Goal: Task Accomplishment & Management: Manage account settings

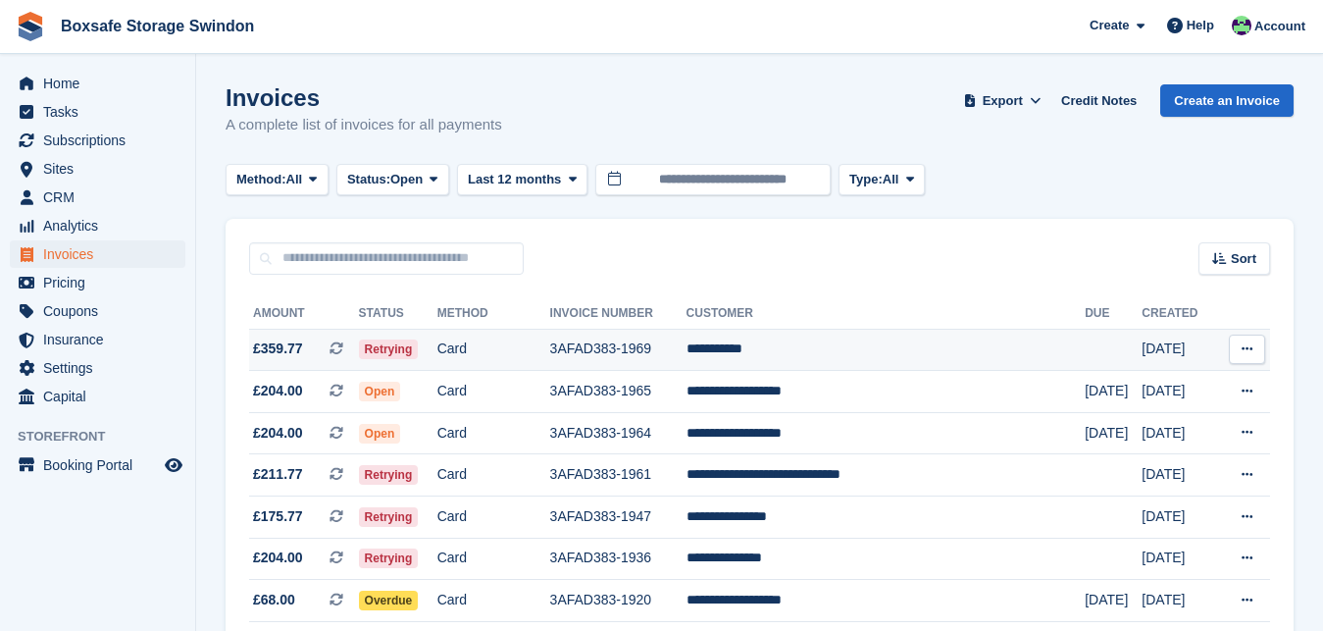
click at [785, 358] on td "**********" at bounding box center [885, 350] width 399 height 42
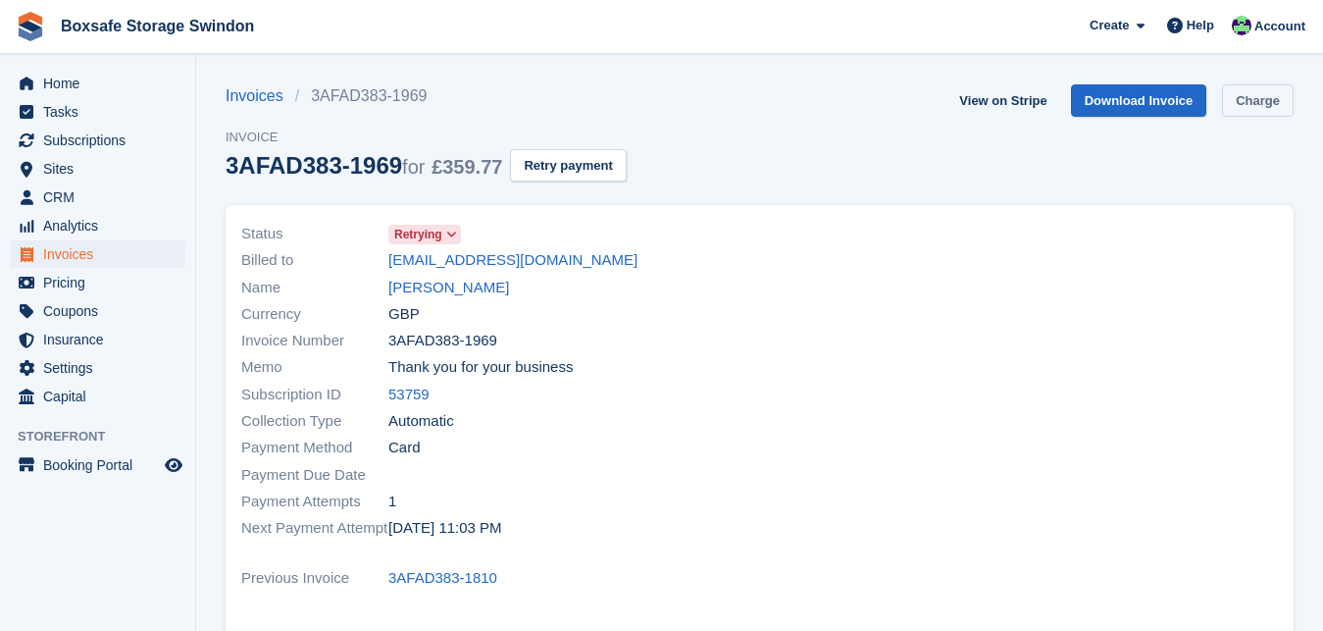
click at [1246, 100] on link "Charge" at bounding box center [1258, 100] width 72 height 32
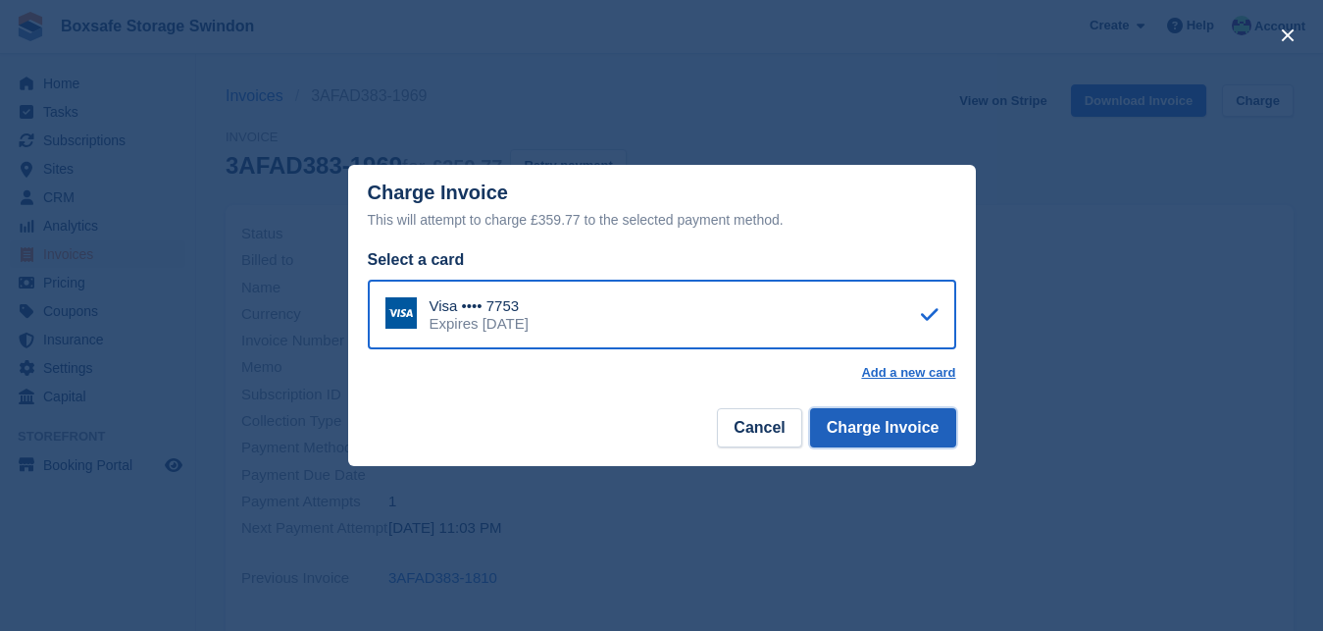
click at [878, 424] on button "Charge Invoice" at bounding box center [883, 427] width 146 height 39
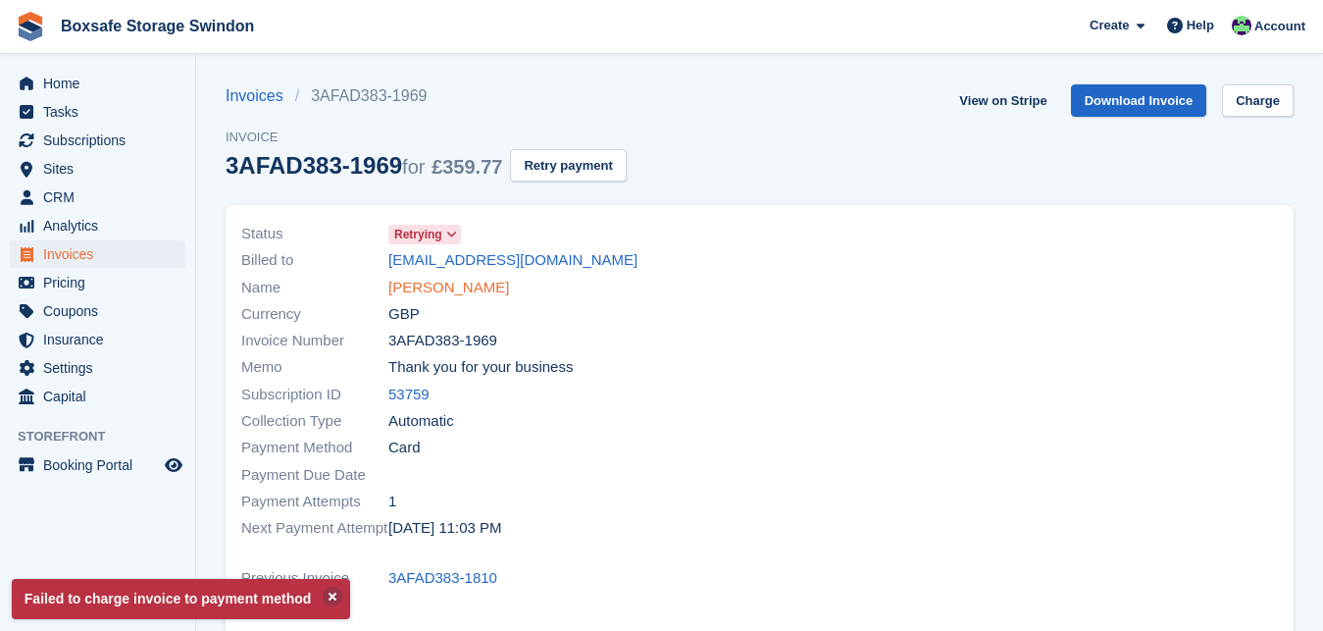
click at [423, 294] on link "David Piper" at bounding box center [448, 288] width 121 height 23
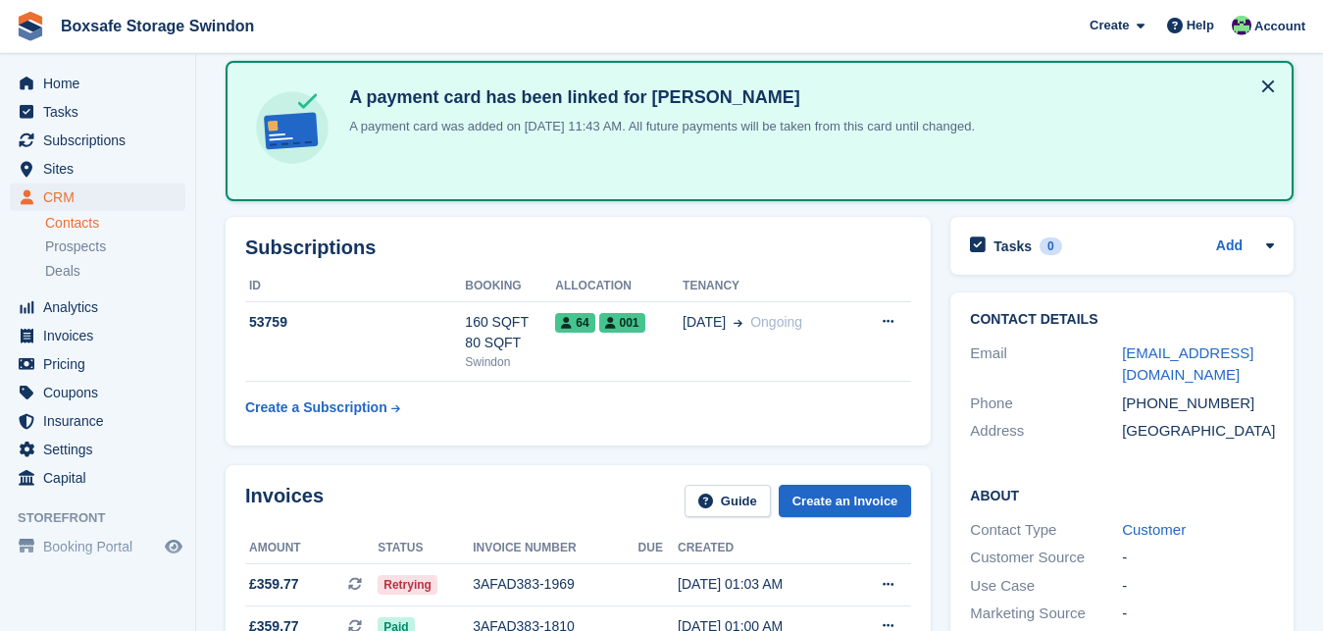
scroll to position [67, 0]
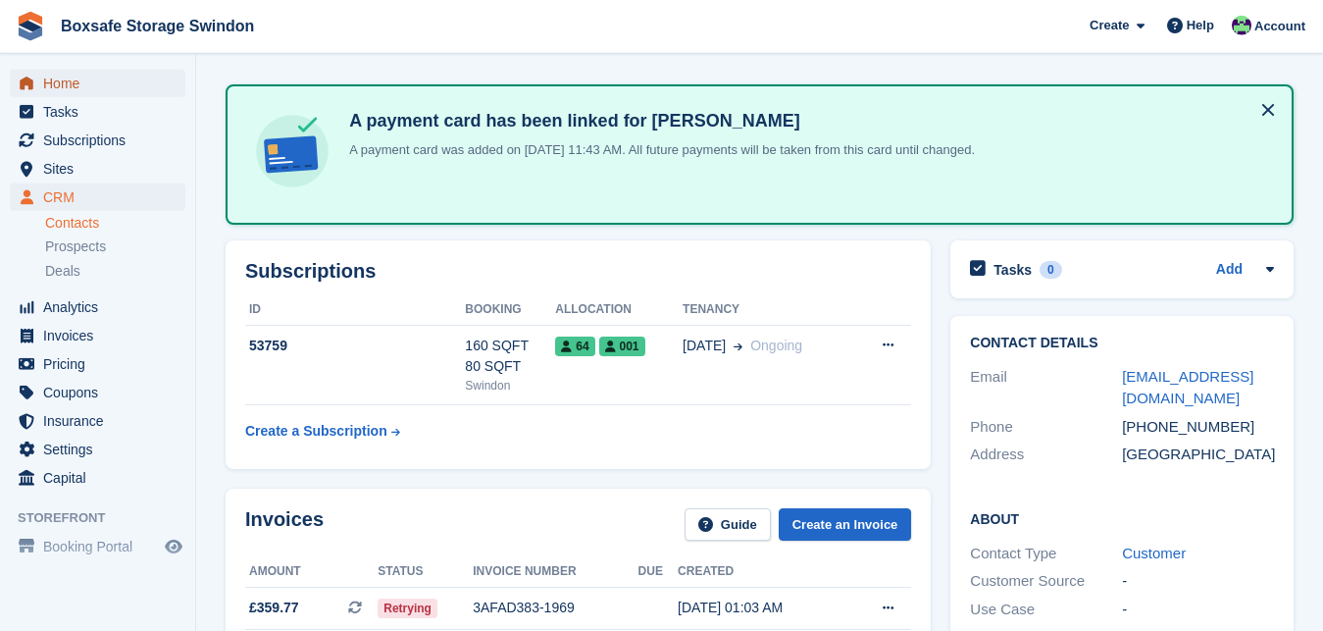
click at [76, 81] on span "Home" at bounding box center [102, 83] width 118 height 27
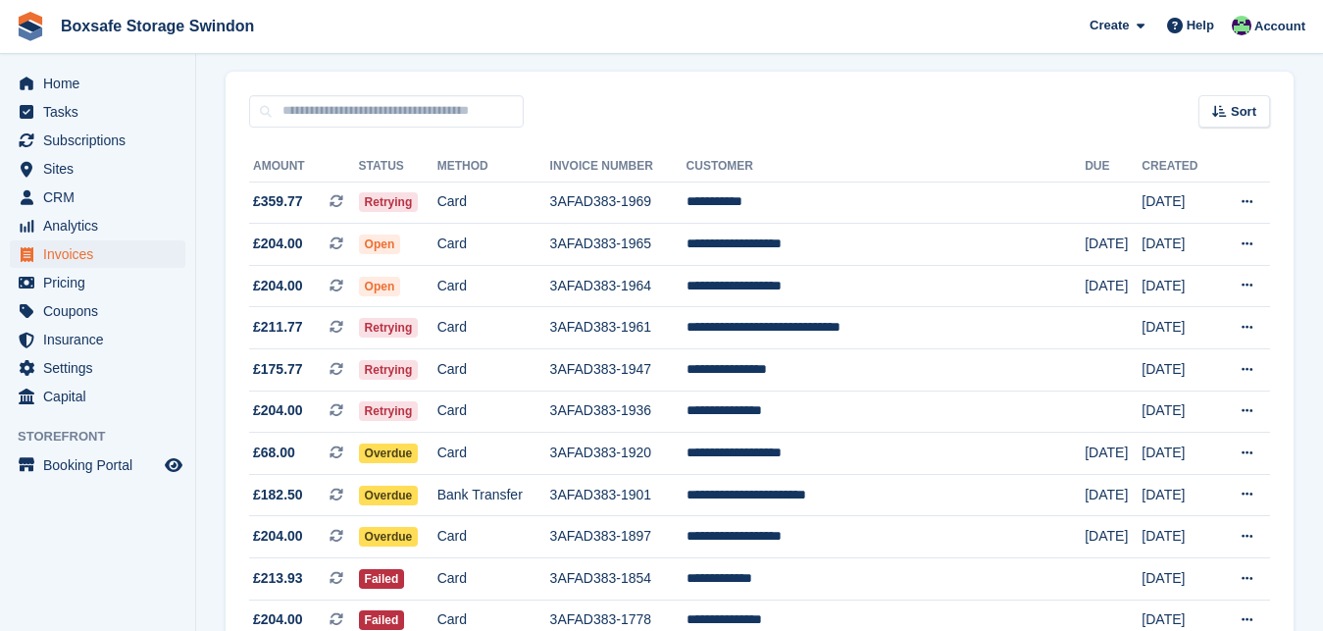
scroll to position [181, 0]
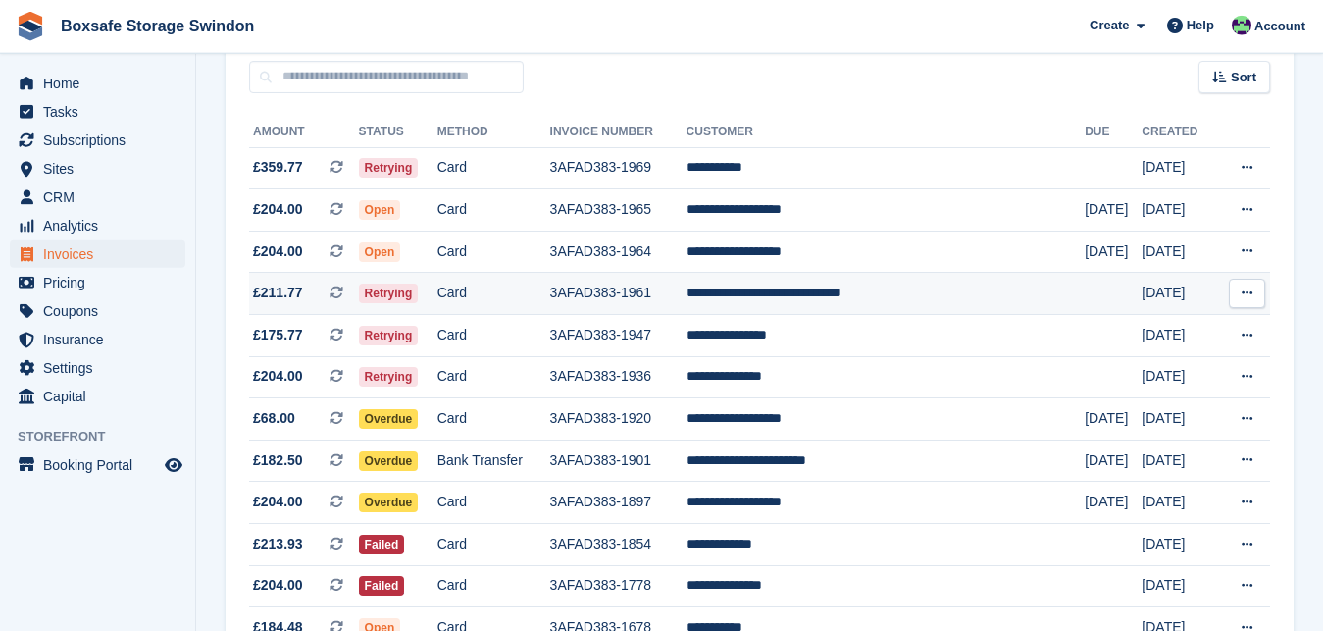
click at [854, 296] on td "**********" at bounding box center [885, 294] width 399 height 42
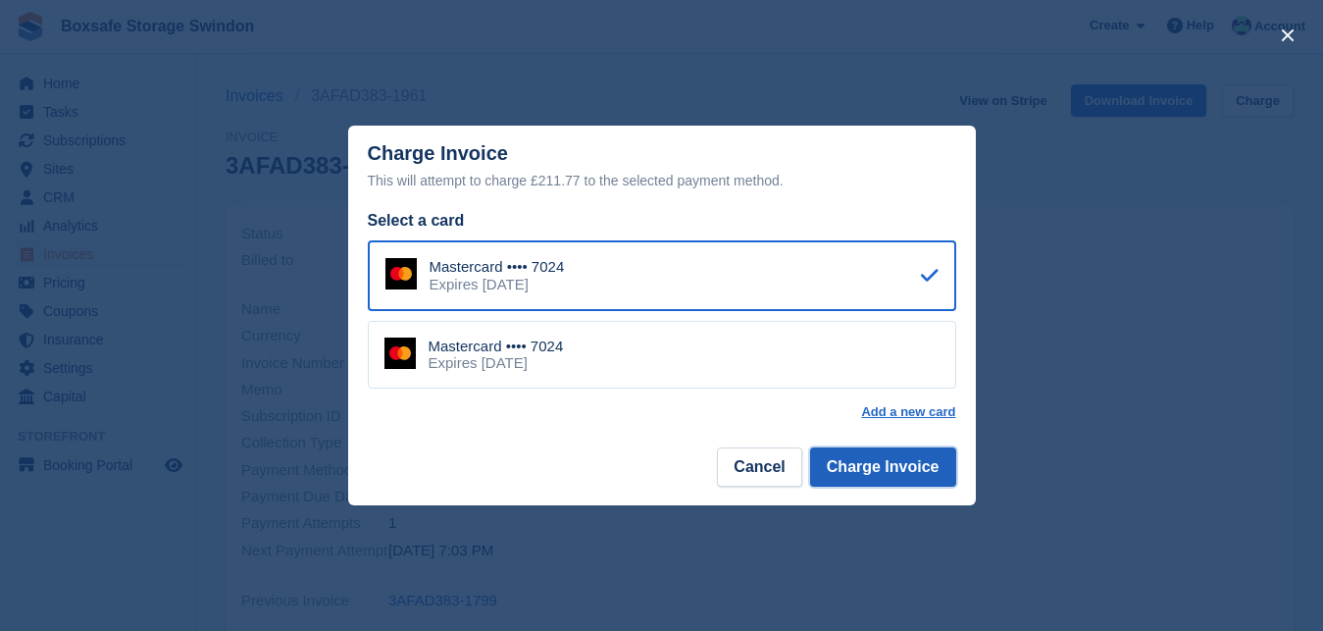
click at [898, 469] on button "Charge Invoice" at bounding box center [883, 466] width 146 height 39
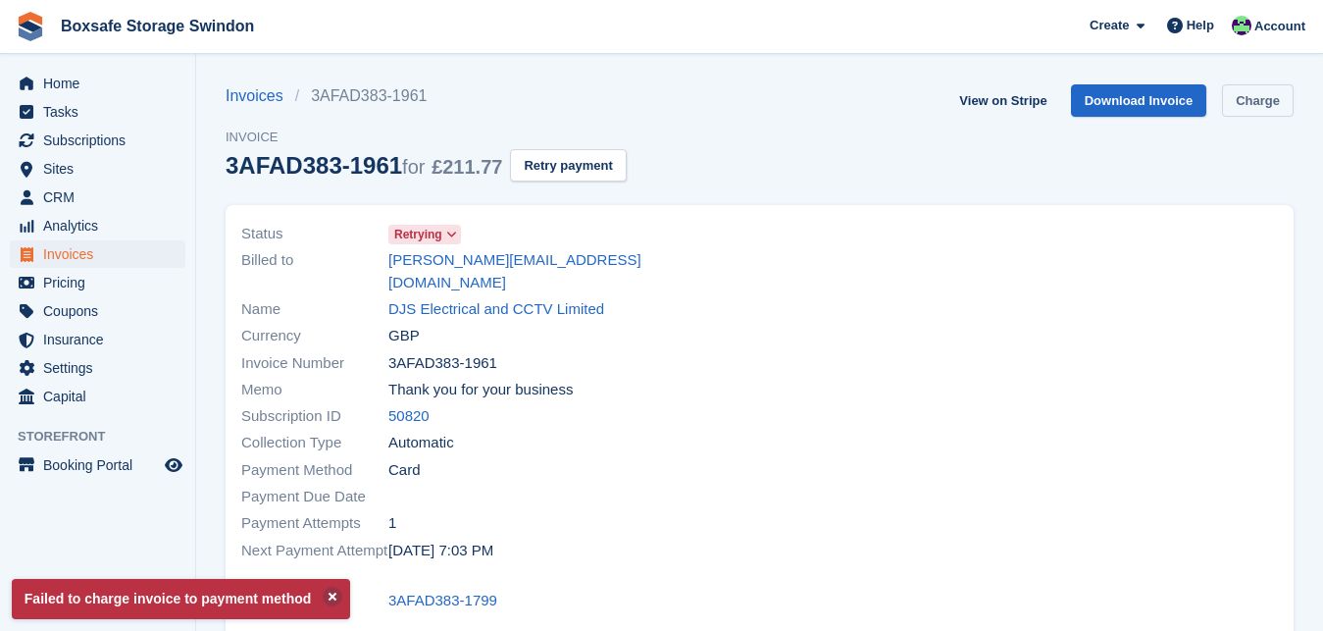
click at [1239, 98] on link "Charge" at bounding box center [1258, 100] width 72 height 32
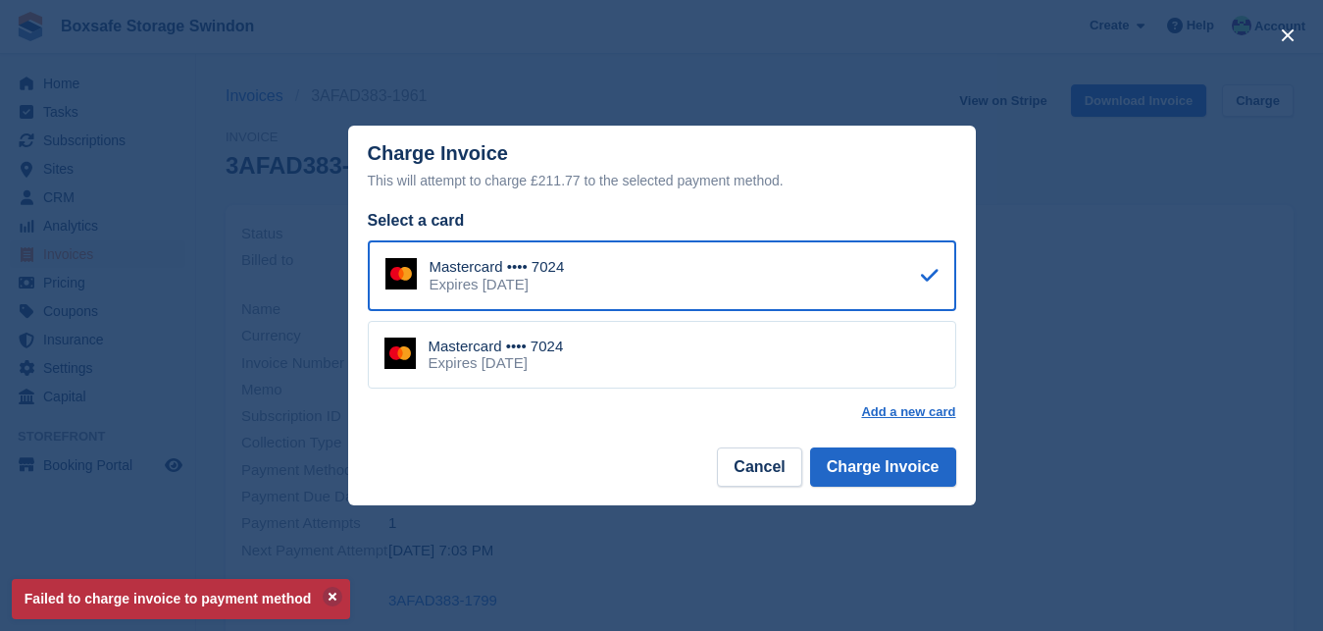
click at [746, 373] on div "Mastercard •••• 7024 Expires April 2028" at bounding box center [662, 355] width 588 height 69
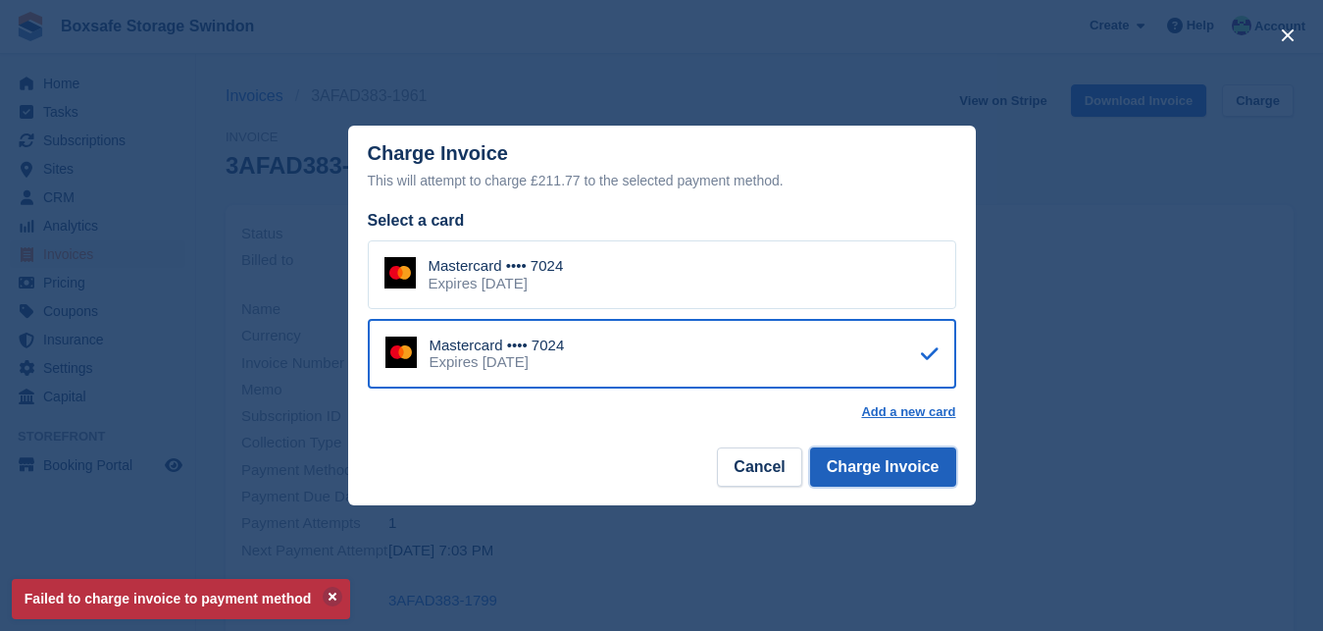
click at [854, 472] on button "Charge Invoice" at bounding box center [883, 466] width 146 height 39
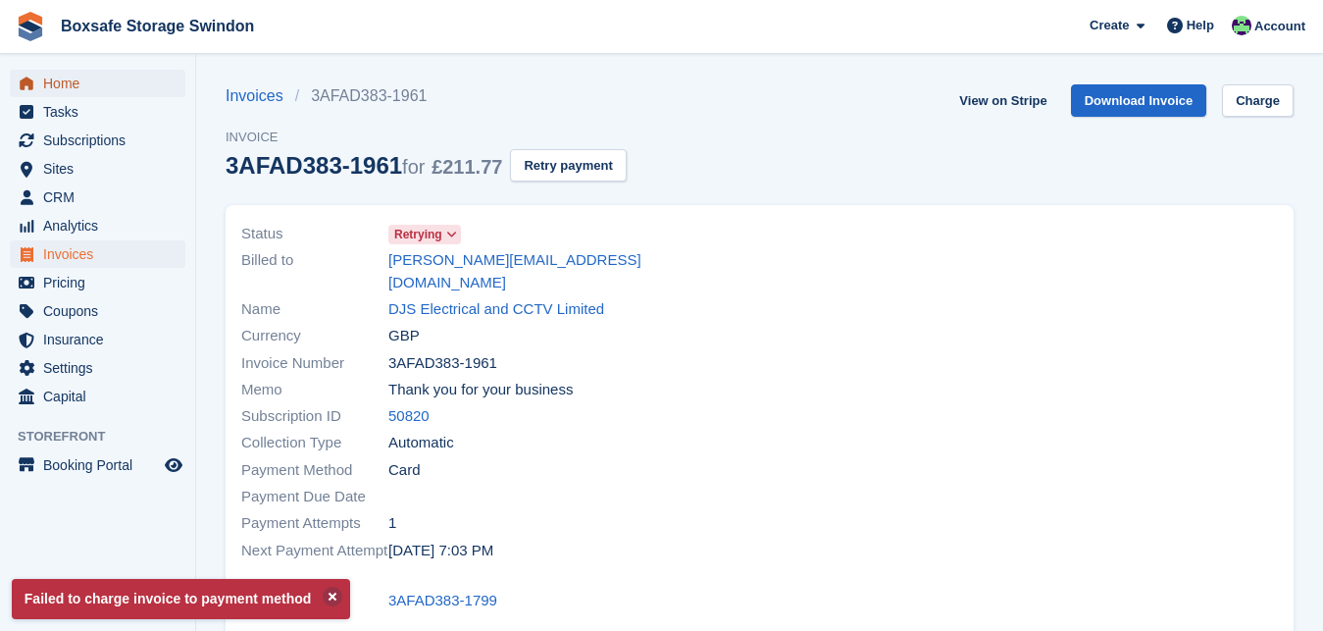
click at [136, 88] on span "Home" at bounding box center [102, 83] width 118 height 27
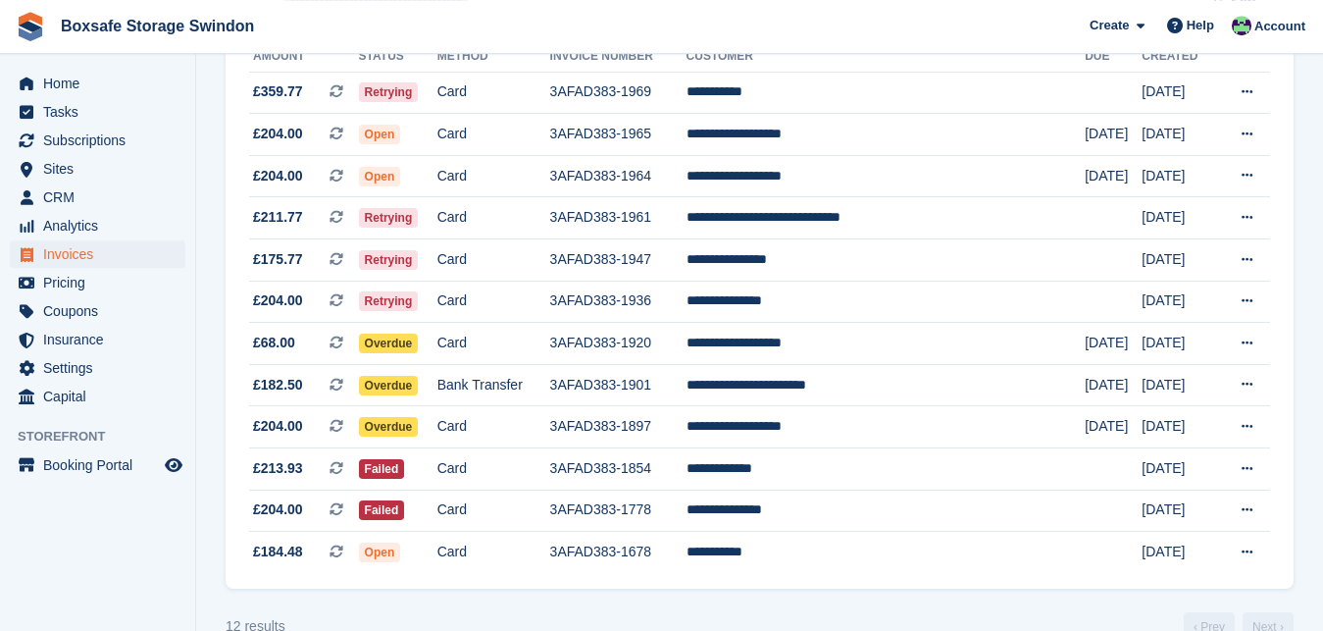
scroll to position [270, 0]
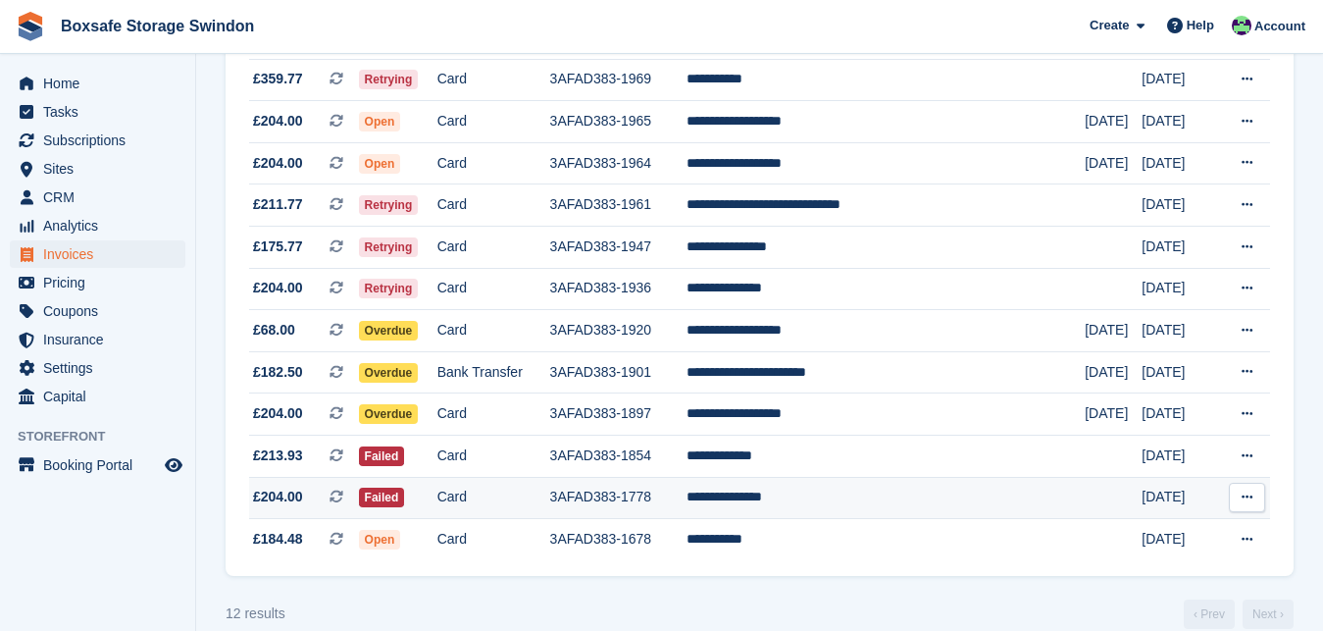
click at [799, 498] on td "**********" at bounding box center [885, 498] width 399 height 42
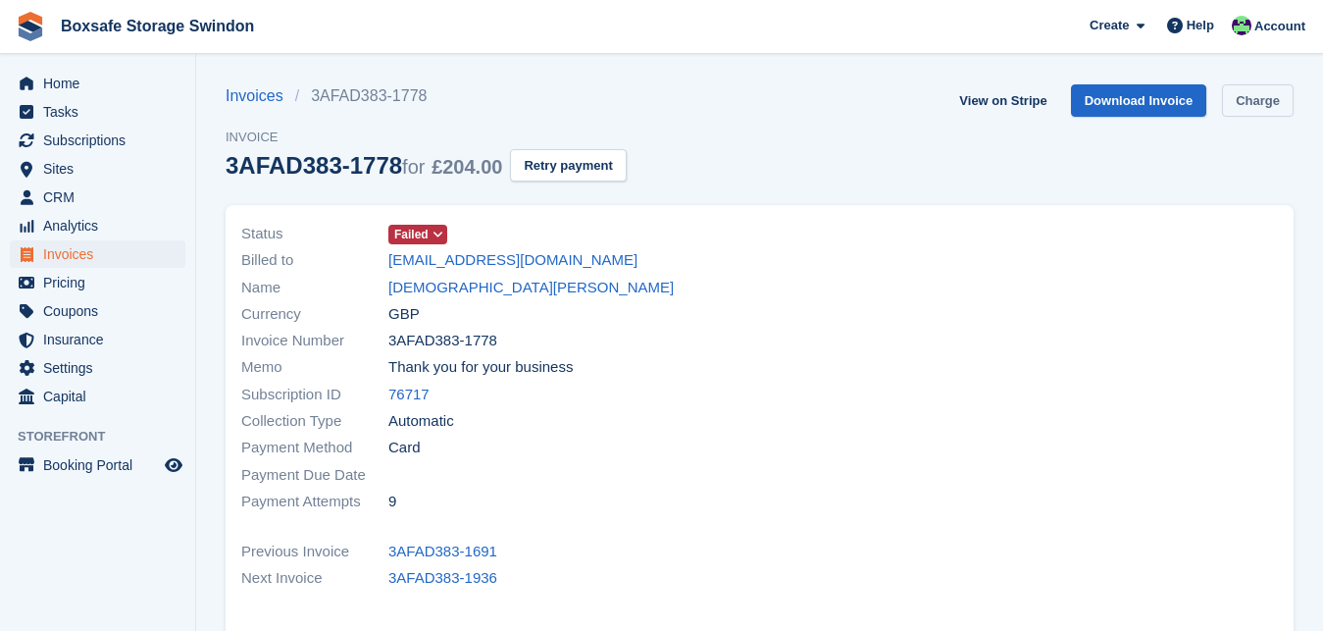
click at [1261, 95] on link "Charge" at bounding box center [1258, 100] width 72 height 32
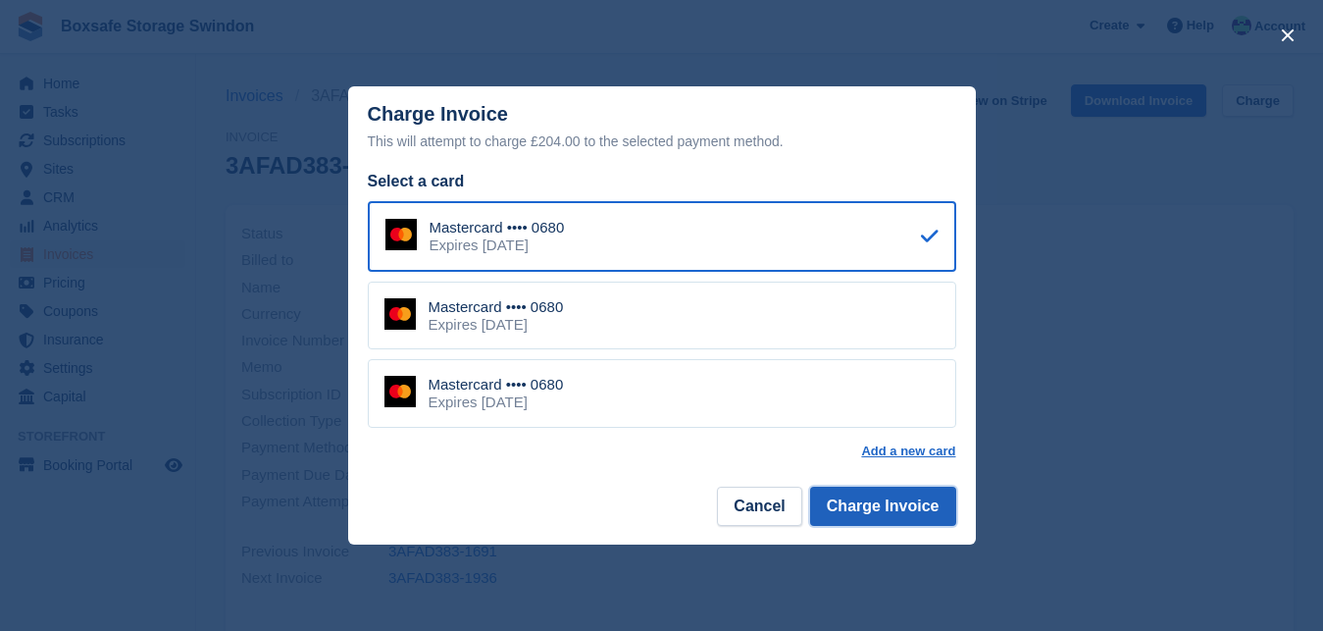
click at [862, 513] on button "Charge Invoice" at bounding box center [883, 505] width 146 height 39
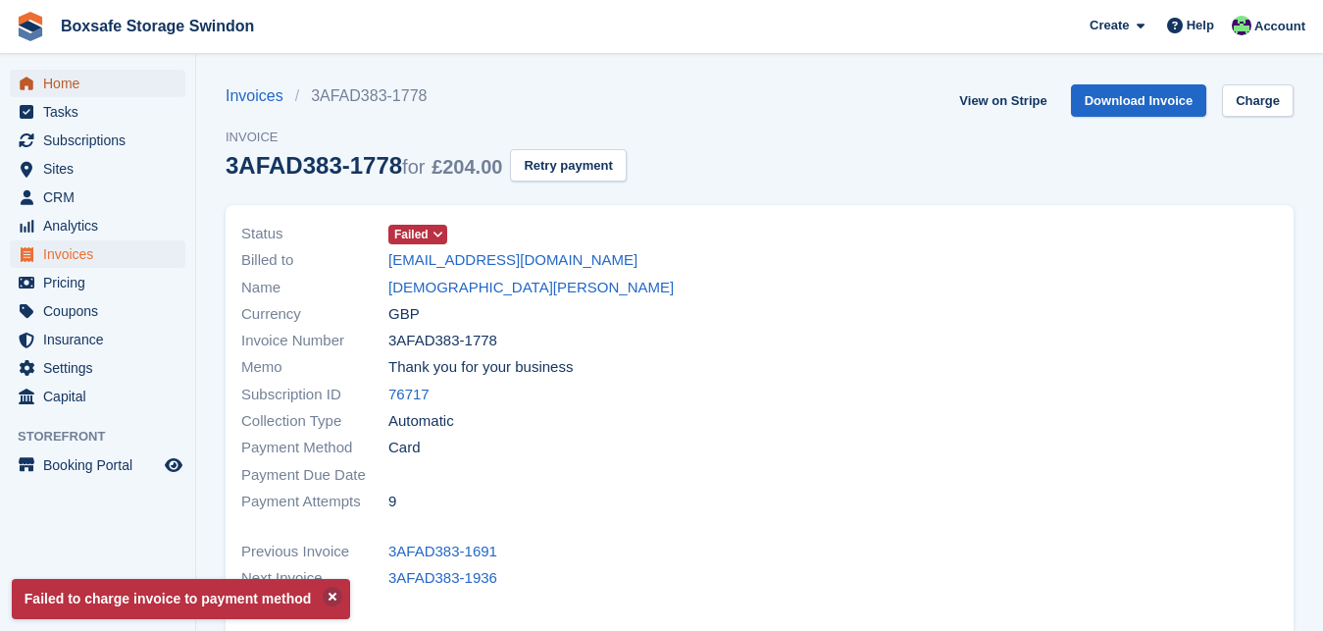
click at [87, 77] on span "Home" at bounding box center [102, 83] width 118 height 27
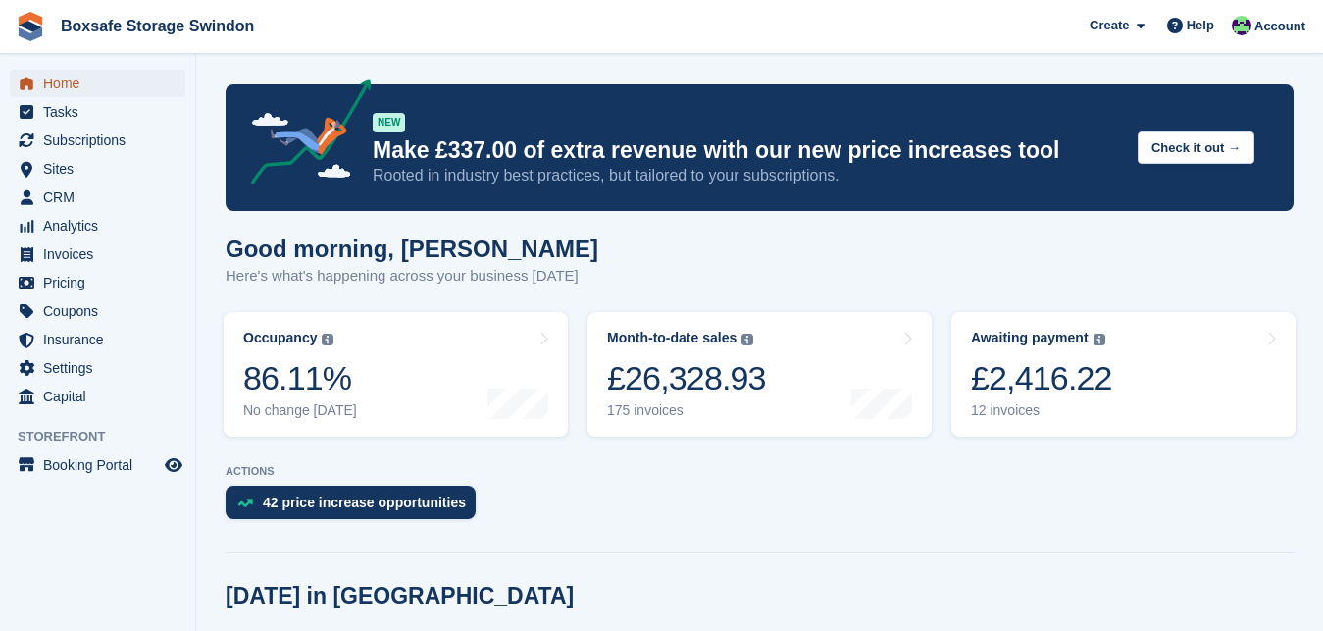
click at [90, 84] on span "Home" at bounding box center [102, 83] width 118 height 27
